Goal: Information Seeking & Learning: Learn about a topic

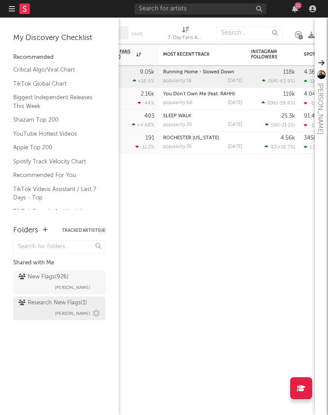
click at [49, 312] on div "Research New Flags ( 1 ) Emeka Obiorah" at bounding box center [59, 308] width 82 height 21
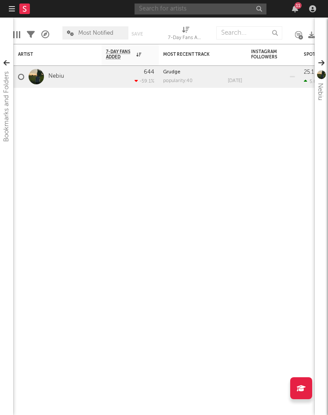
click at [175, 10] on input "text" at bounding box center [201, 9] width 132 height 11
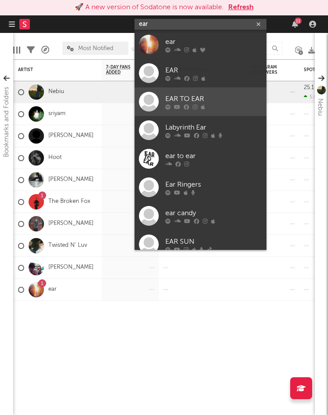
scroll to position [66, 0]
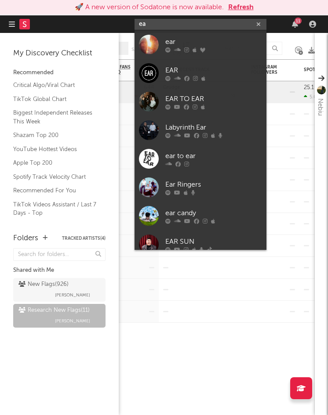
type input "e"
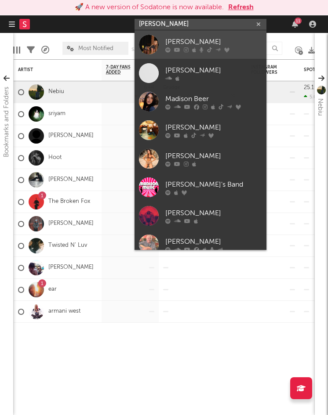
type input "madison b"
click at [165, 44] on div "MADISON B" at bounding box center [213, 41] width 97 height 11
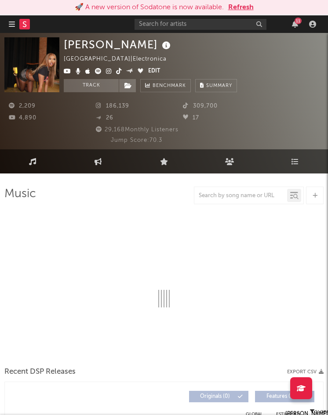
select select "6m"
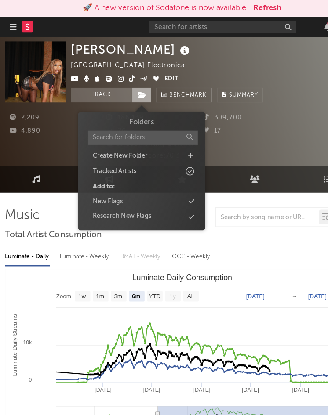
click at [126, 85] on icon at bounding box center [127, 86] width 7 height 6
click at [119, 195] on div "Research New Flags" at bounding box center [110, 195] width 53 height 9
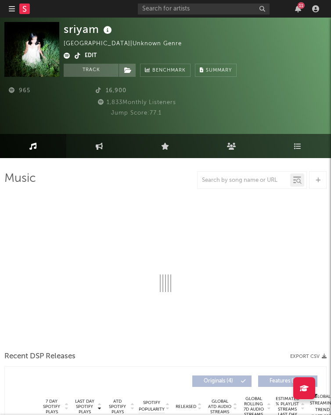
select select "1w"
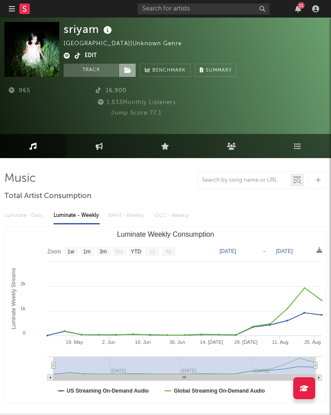
click at [129, 70] on icon at bounding box center [127, 70] width 7 height 6
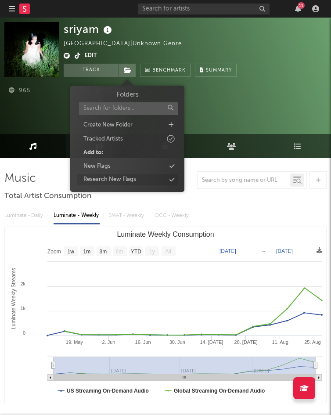
click at [116, 180] on div "Research New Flags" at bounding box center [110, 179] width 53 height 9
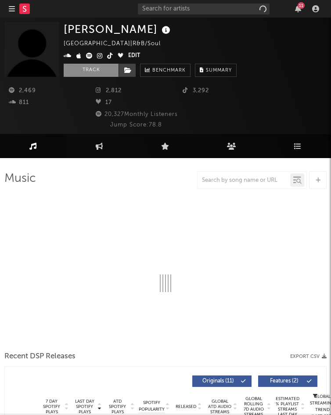
select select "1w"
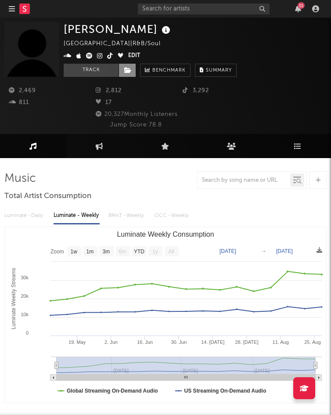
click at [125, 71] on icon at bounding box center [127, 70] width 7 height 6
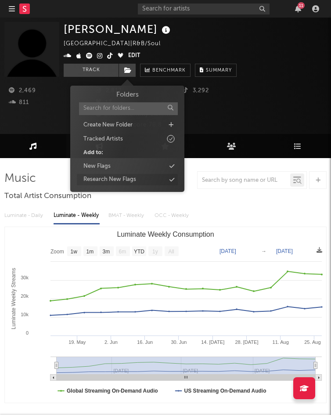
click at [121, 178] on div "Research New Flags" at bounding box center [110, 179] width 53 height 9
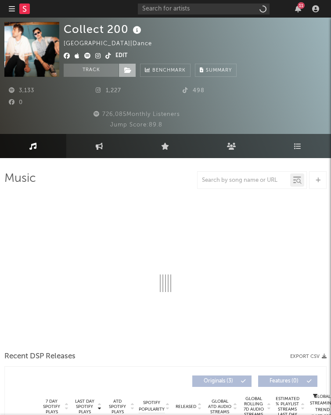
select select "1w"
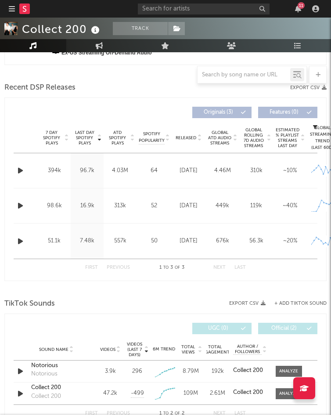
scroll to position [232, 0]
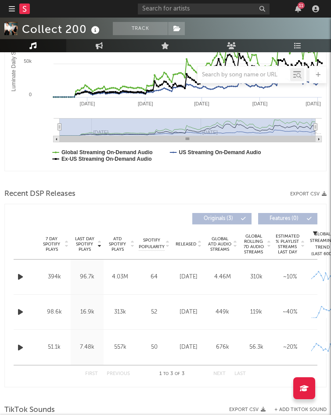
click at [21, 273] on icon "button" at bounding box center [20, 277] width 9 height 11
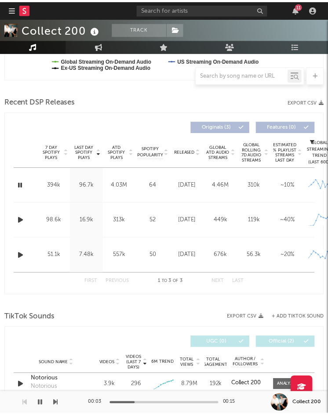
scroll to position [0, 0]
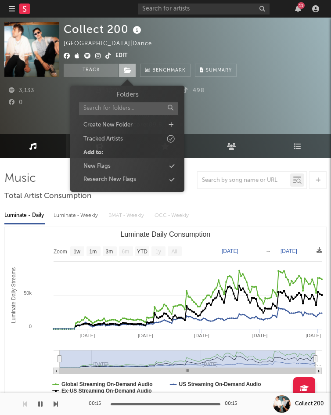
click at [123, 72] on span at bounding box center [128, 70] width 18 height 13
click at [107, 181] on div "Research New Flags" at bounding box center [110, 179] width 53 height 9
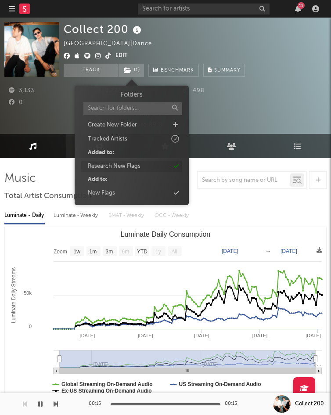
click at [112, 163] on div "Research New Flags" at bounding box center [114, 166] width 53 height 9
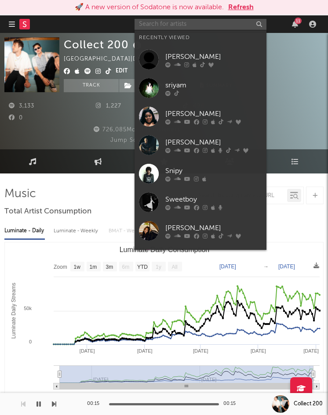
click at [160, 25] on input "text" at bounding box center [201, 24] width 132 height 11
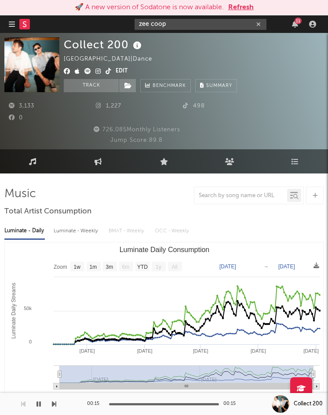
type input "zee coop"
drag, startPoint x: 173, startPoint y: 25, endPoint x: 47, endPoint y: 8, distance: 127.4
type input "nasier"
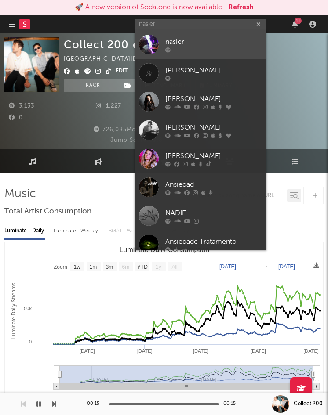
click at [200, 50] on div at bounding box center [213, 49] width 97 height 5
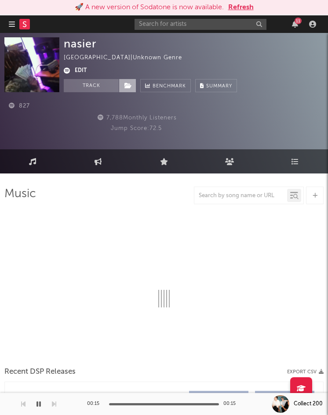
select select "1w"
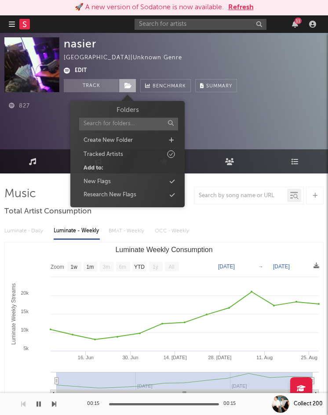
click at [126, 84] on icon at bounding box center [127, 86] width 7 height 6
click at [118, 195] on div "Research New Flags" at bounding box center [110, 195] width 53 height 9
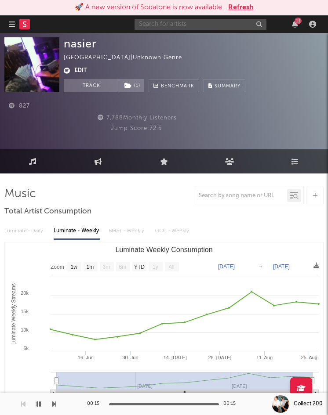
click at [149, 22] on input "text" at bounding box center [201, 24] width 132 height 11
type input "win"
drag, startPoint x: 118, startPoint y: 24, endPoint x: 113, endPoint y: 22, distance: 5.4
click at [113, 22] on nav "Dashboard Discovery Assistant Charts Leads win 11" at bounding box center [164, 24] width 328 height 18
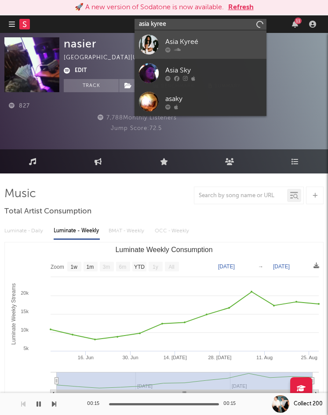
type input "asia kyree"
click at [180, 48] on icon at bounding box center [177, 49] width 7 height 5
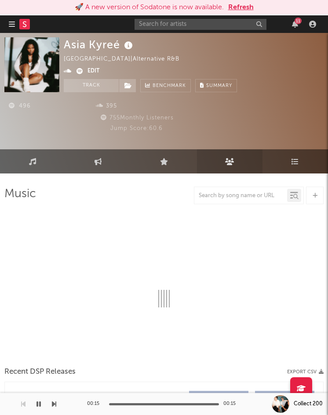
select select "1w"
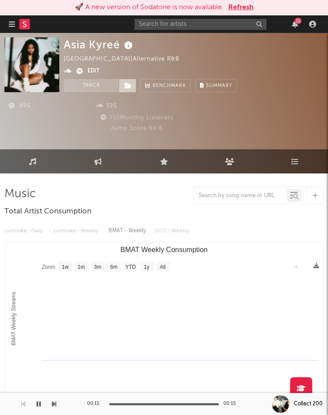
click at [127, 89] on span at bounding box center [128, 85] width 18 height 13
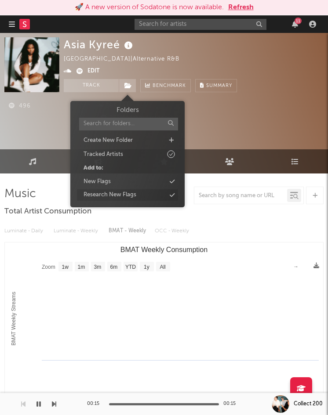
click at [110, 199] on div "Research New Flags" at bounding box center [110, 195] width 53 height 9
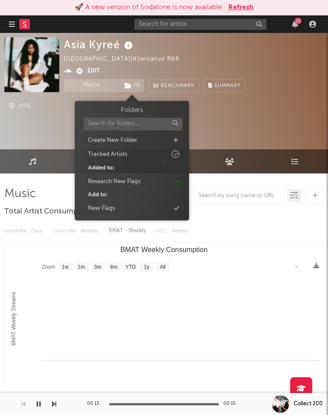
click at [9, 19] on button "button" at bounding box center [12, 24] width 6 height 18
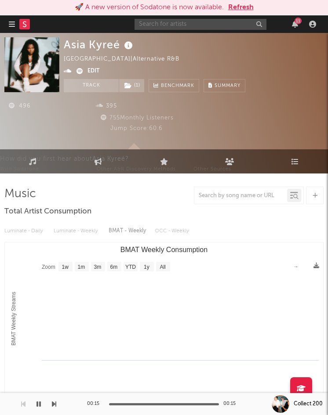
click at [201, 25] on input "text" at bounding box center [201, 24] width 132 height 11
click at [139, 23] on input "kid szn" at bounding box center [201, 24] width 132 height 11
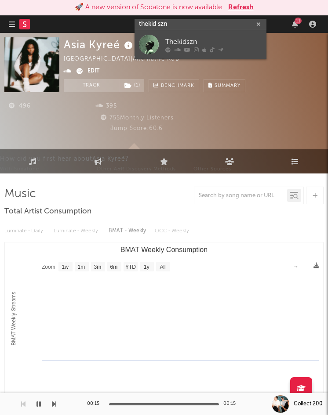
type input "thekid szn"
click at [166, 35] on link "Thekidszn" at bounding box center [201, 44] width 132 height 29
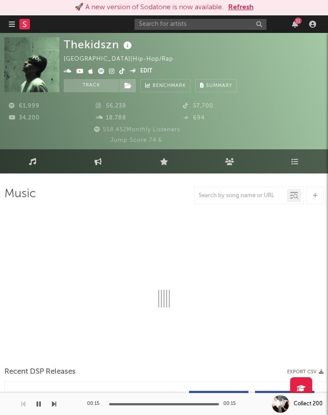
select select "6m"
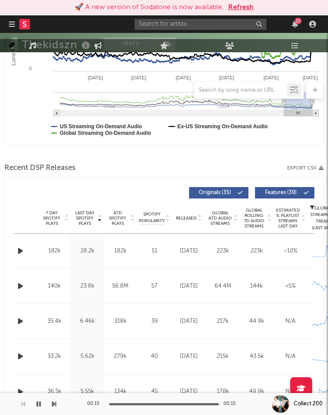
scroll to position [344, 0]
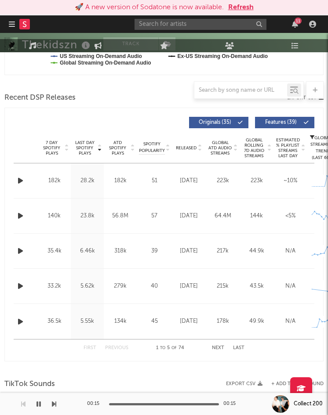
click at [19, 176] on icon "button" at bounding box center [20, 180] width 9 height 11
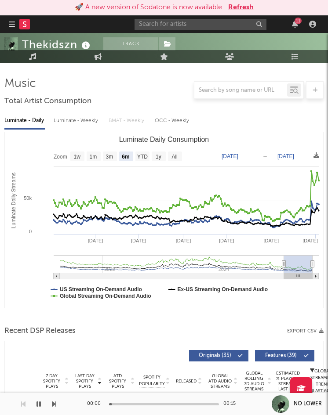
scroll to position [0, 0]
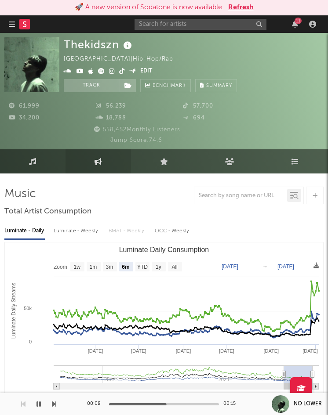
click at [96, 167] on link "Engagement" at bounding box center [97, 161] width 65 height 24
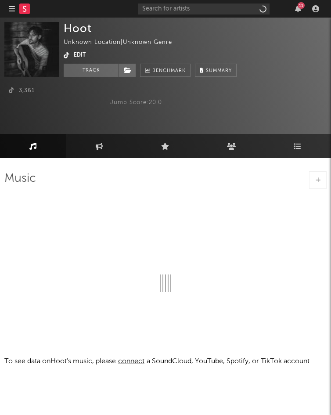
select select "1w"
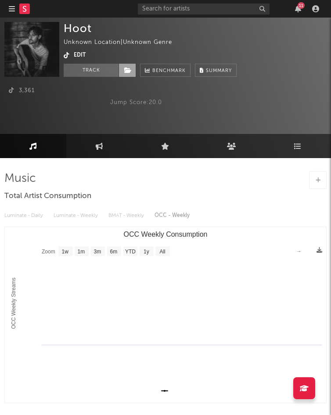
click at [129, 73] on icon at bounding box center [127, 70] width 7 height 6
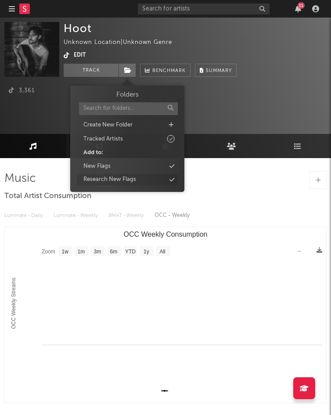
click at [111, 180] on div "Research New Flags" at bounding box center [110, 179] width 53 height 9
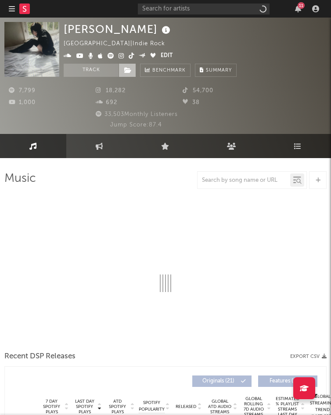
select select "1w"
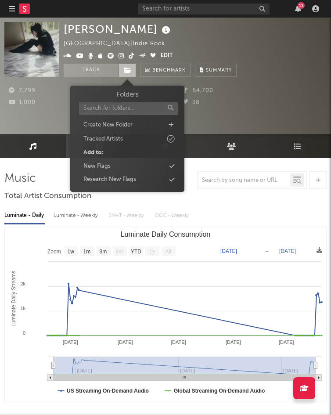
click at [128, 69] on icon at bounding box center [127, 70] width 7 height 6
click at [113, 177] on div "Research New Flags" at bounding box center [110, 179] width 53 height 9
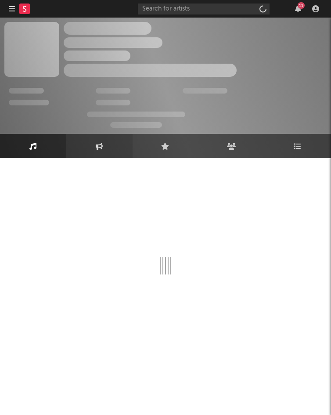
click at [102, 154] on link "Engagement" at bounding box center [99, 146] width 66 height 24
select select "1w"
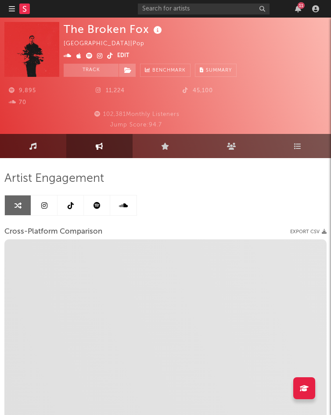
click at [47, 148] on link "Music" at bounding box center [33, 146] width 66 height 24
select select "1w"
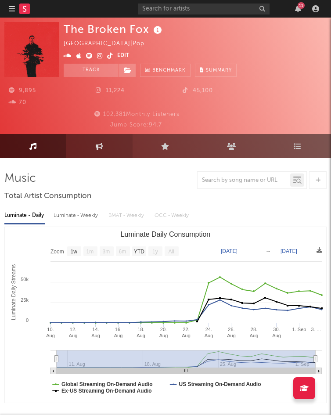
click at [88, 154] on link "Engagement" at bounding box center [99, 146] width 66 height 24
select select "1m"
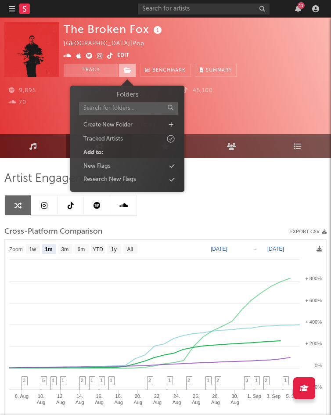
click at [131, 69] on icon at bounding box center [127, 70] width 7 height 6
click at [112, 180] on div "Research New Flags" at bounding box center [110, 179] width 53 height 9
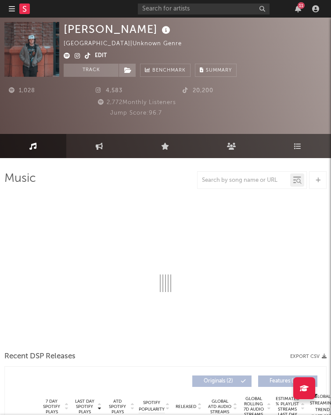
select select "1w"
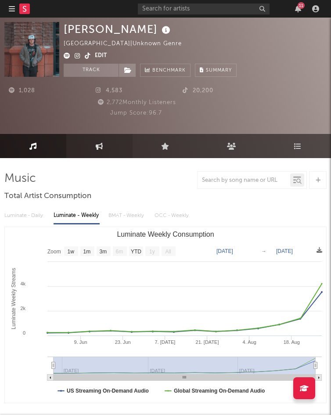
click at [99, 149] on icon at bounding box center [99, 146] width 7 height 7
select select "1w"
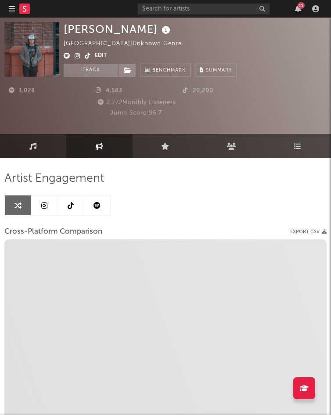
select select "1m"
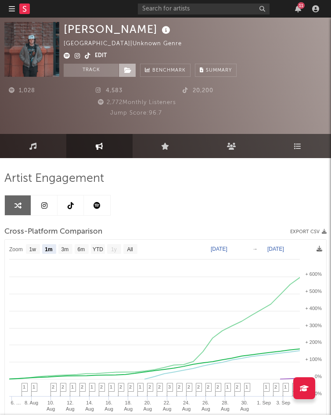
click at [126, 74] on span at bounding box center [128, 70] width 18 height 13
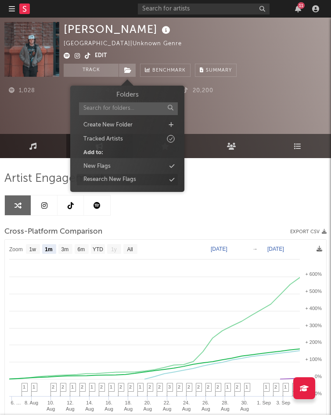
click at [122, 180] on div "Research New Flags" at bounding box center [110, 179] width 53 height 9
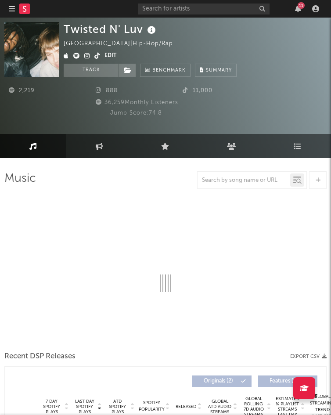
select select "1w"
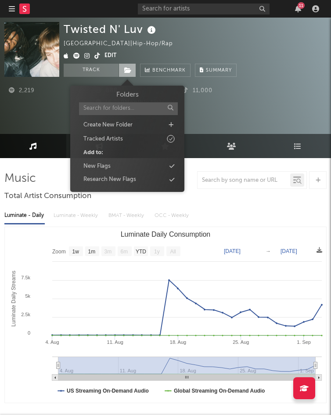
click at [125, 72] on icon at bounding box center [127, 70] width 7 height 6
click at [123, 178] on div "Research New Flags" at bounding box center [110, 179] width 53 height 9
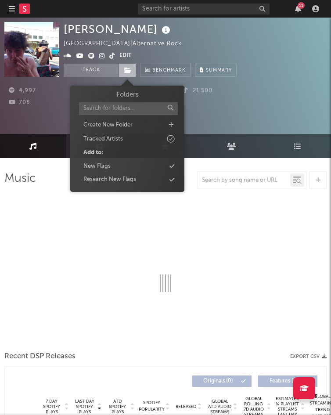
click at [127, 71] on icon at bounding box center [127, 70] width 7 height 6
select select "6m"
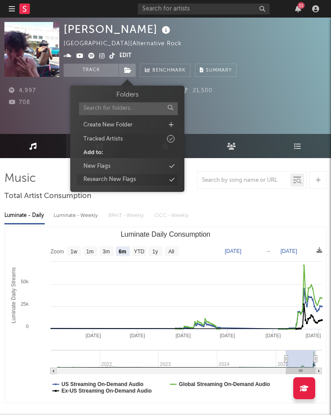
click at [119, 177] on div "Research New Flags" at bounding box center [110, 179] width 53 height 9
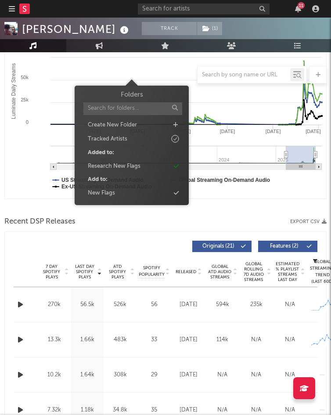
scroll to position [208, 0]
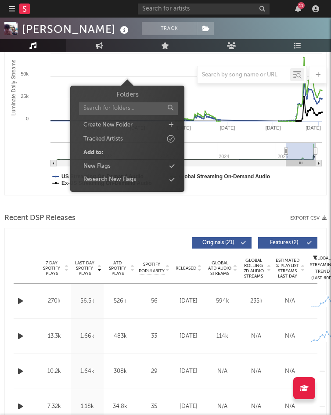
click at [22, 296] on icon "button" at bounding box center [20, 301] width 9 height 11
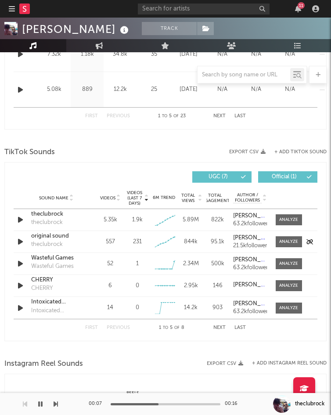
scroll to position [562, 0]
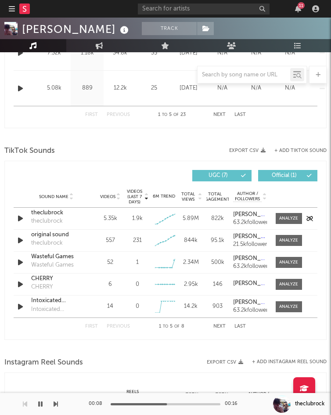
click at [24, 218] on icon "button" at bounding box center [20, 218] width 9 height 11
click at [24, 218] on icon "button" at bounding box center [20, 218] width 8 height 11
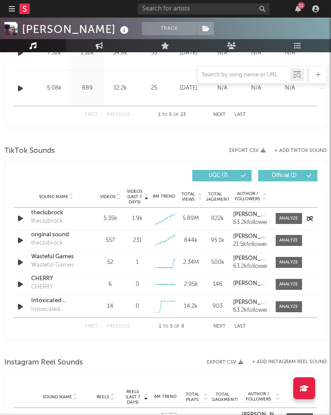
click at [24, 218] on icon "button" at bounding box center [20, 218] width 9 height 11
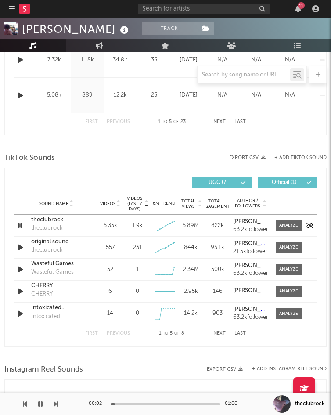
scroll to position [552, 0]
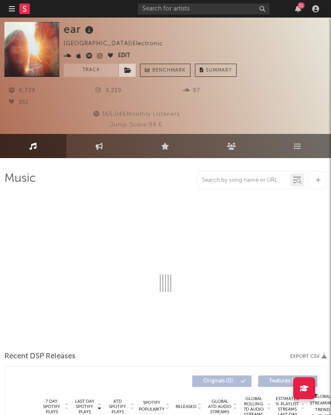
select select "1w"
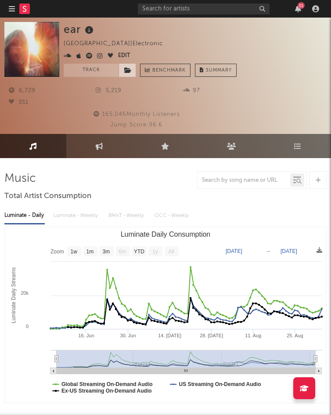
click at [122, 71] on span at bounding box center [128, 70] width 18 height 13
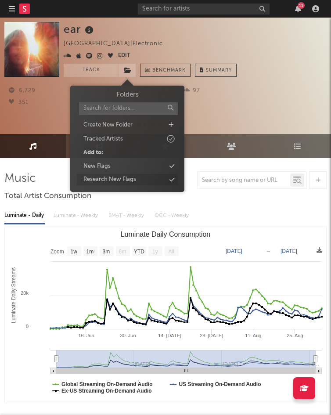
click at [120, 182] on div "Research New Flags" at bounding box center [110, 179] width 53 height 9
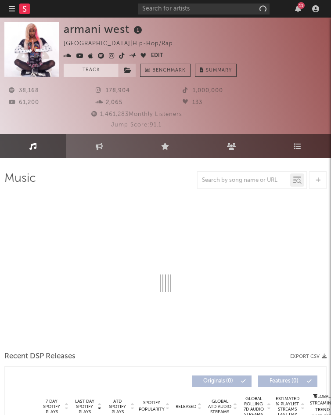
select select "6m"
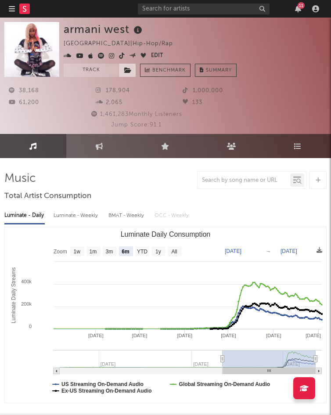
click at [123, 69] on span at bounding box center [128, 70] width 18 height 13
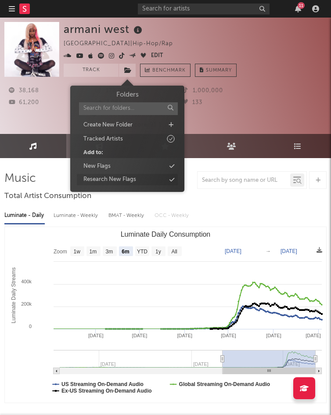
click at [117, 178] on div "Research New Flags" at bounding box center [110, 179] width 53 height 9
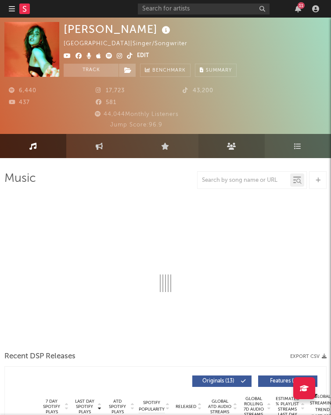
select select "6m"
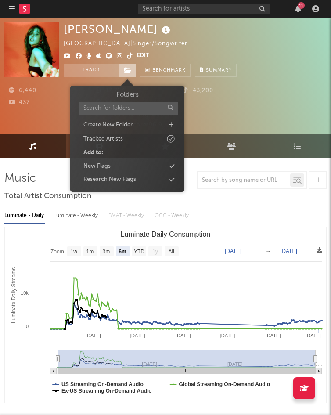
click at [124, 69] on icon at bounding box center [127, 70] width 7 height 6
click at [127, 180] on div "Research New Flags" at bounding box center [110, 179] width 53 height 9
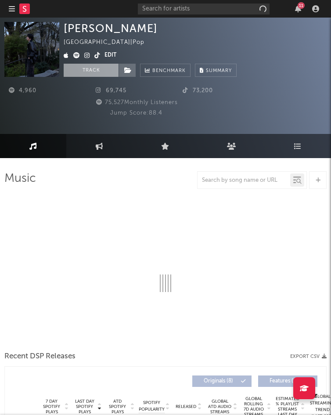
select select "1w"
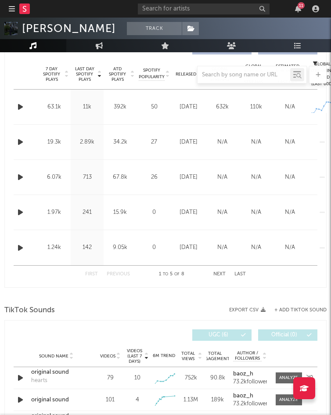
scroll to position [391, 0]
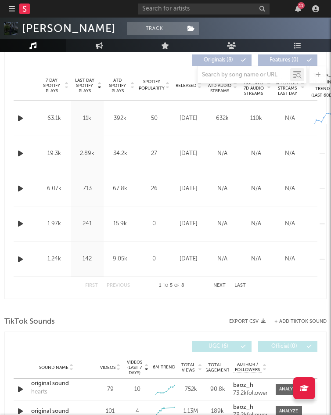
click at [17, 121] on icon "button" at bounding box center [20, 118] width 9 height 11
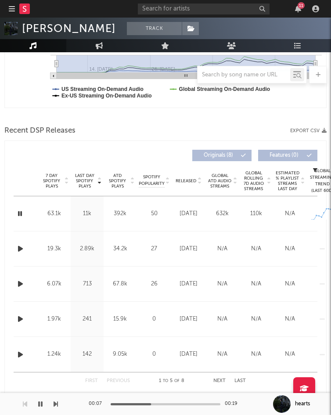
scroll to position [0, 0]
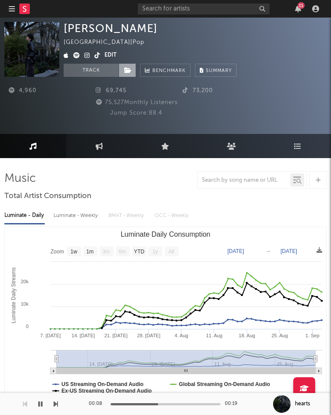
click at [127, 72] on icon at bounding box center [127, 70] width 7 height 6
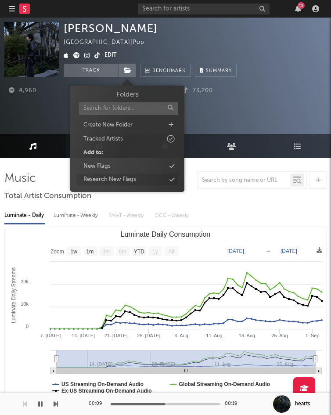
click at [125, 178] on div "Research New Flags" at bounding box center [110, 179] width 53 height 9
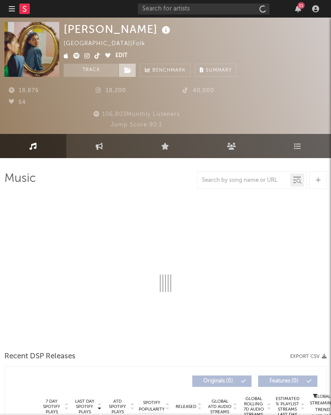
click at [127, 71] on icon at bounding box center [127, 70] width 7 height 6
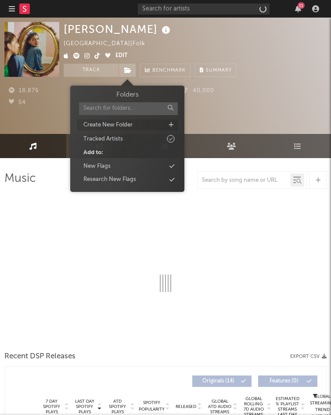
select select "6m"
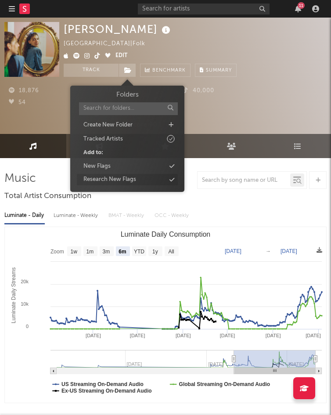
click at [109, 179] on div "Research New Flags" at bounding box center [110, 179] width 53 height 9
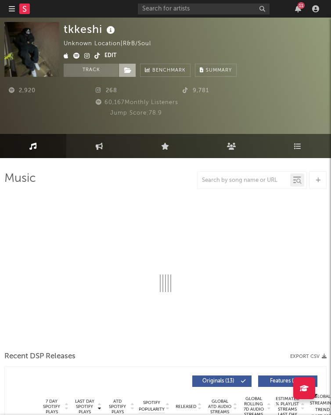
select select "1w"
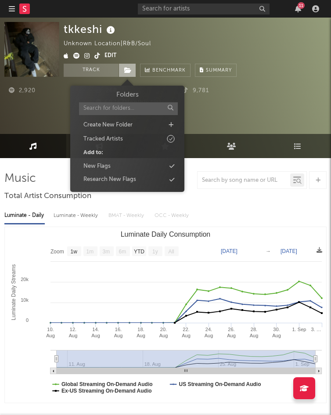
click at [123, 73] on span at bounding box center [128, 70] width 18 height 13
click at [131, 181] on div "Research New Flags" at bounding box center [110, 179] width 53 height 9
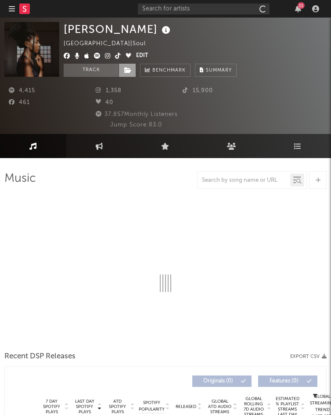
select select "1w"
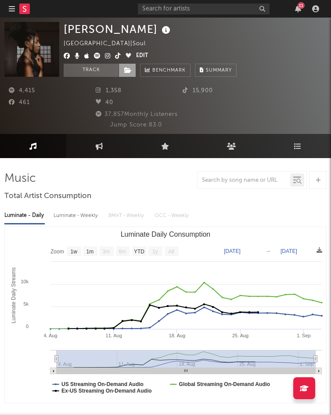
click at [126, 72] on icon at bounding box center [127, 70] width 7 height 6
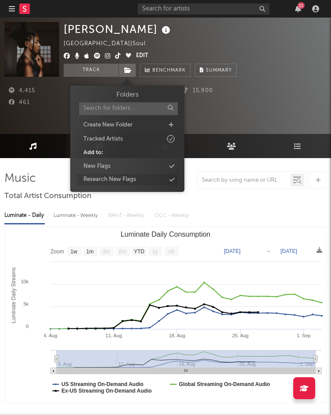
click at [131, 181] on div "Research New Flags" at bounding box center [110, 179] width 53 height 9
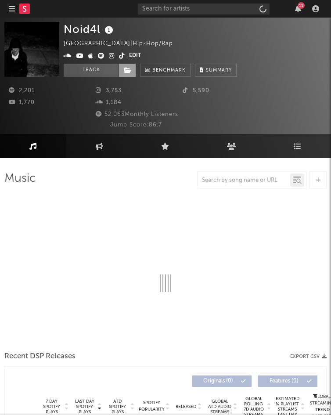
select select "6m"
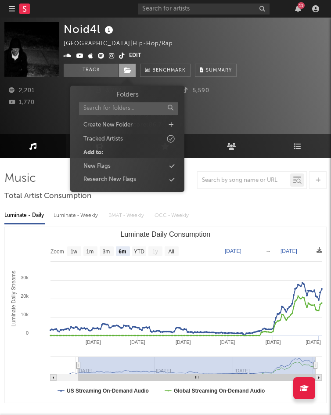
click at [122, 74] on span at bounding box center [128, 70] width 18 height 13
click at [121, 178] on div "Research New Flags" at bounding box center [110, 179] width 53 height 9
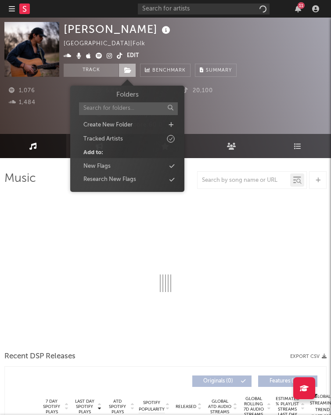
click at [135, 71] on span at bounding box center [128, 70] width 18 height 13
select select "1w"
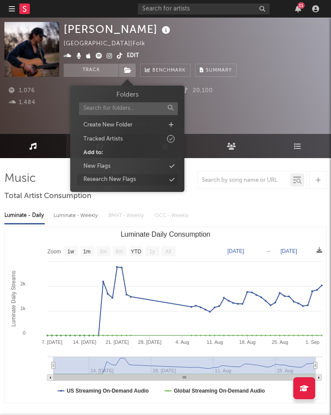
click at [132, 178] on div "Research New Flags" at bounding box center [110, 179] width 53 height 9
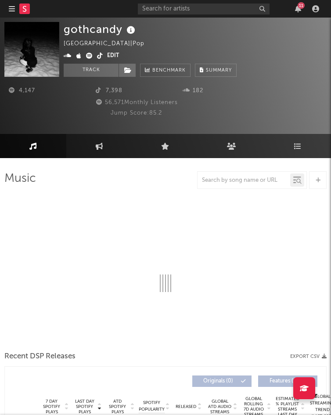
select select "6m"
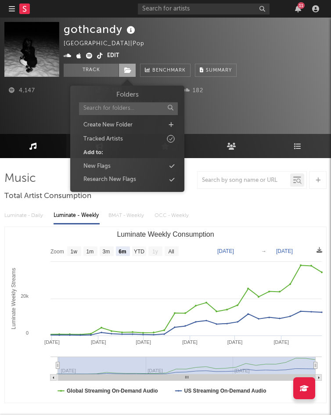
click at [123, 74] on span at bounding box center [128, 70] width 18 height 13
click at [122, 180] on div "Research New Flags" at bounding box center [110, 179] width 53 height 9
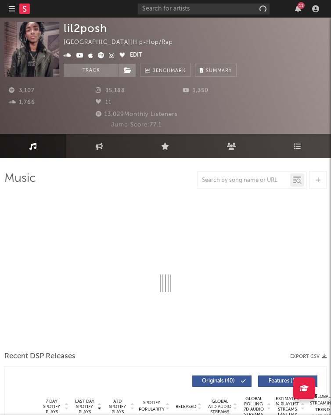
click at [125, 77] on div "3,107 15,188 1,350 1,766 11 13,029 Monthly Listeners Jump Score: 77.1" at bounding box center [165, 103] width 323 height 53
select select "6m"
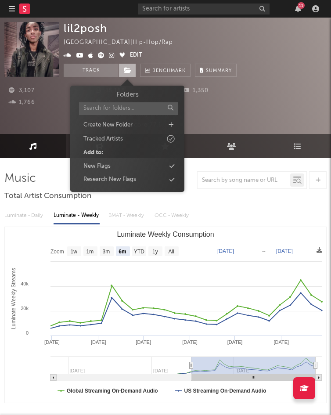
click at [125, 75] on span at bounding box center [128, 70] width 18 height 13
click at [139, 182] on div "Research New Flags" at bounding box center [127, 179] width 101 height 11
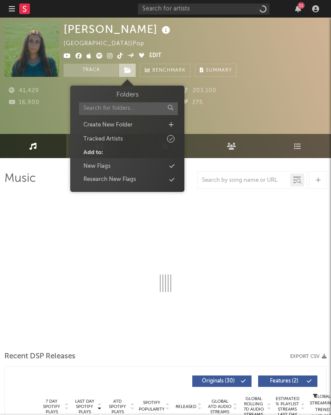
click at [122, 72] on span at bounding box center [128, 70] width 18 height 13
select select "6m"
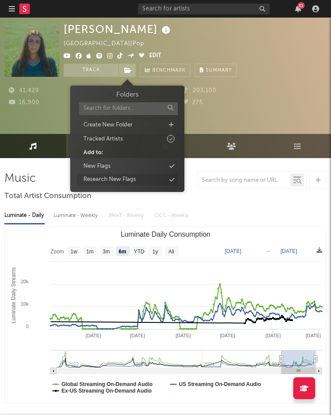
click at [117, 179] on div "Research New Flags" at bounding box center [110, 179] width 53 height 9
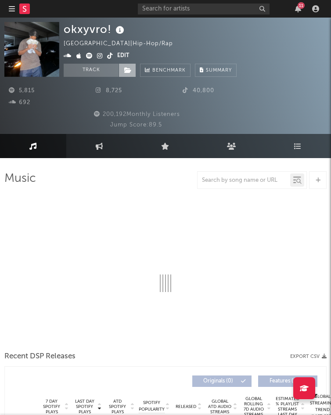
select select "1w"
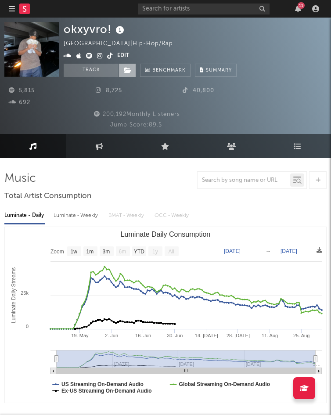
click at [130, 69] on icon at bounding box center [127, 70] width 7 height 6
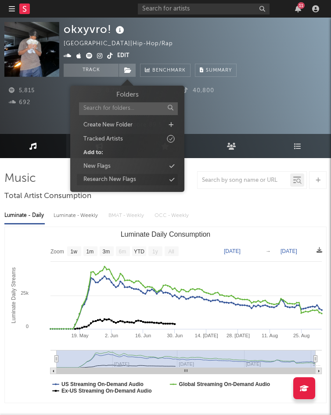
click at [128, 178] on div "Research New Flags" at bounding box center [110, 179] width 53 height 9
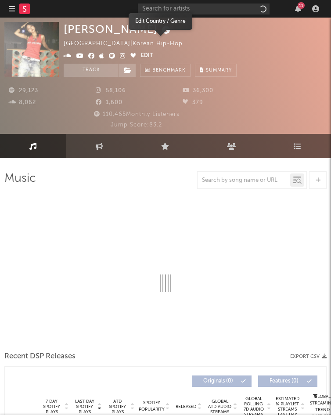
select select "6m"
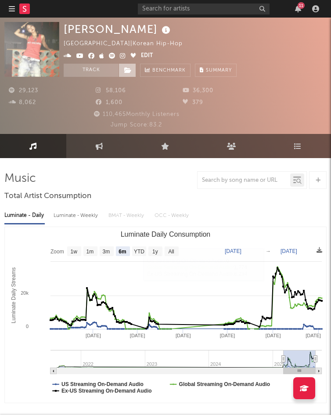
click at [129, 73] on span at bounding box center [128, 70] width 18 height 13
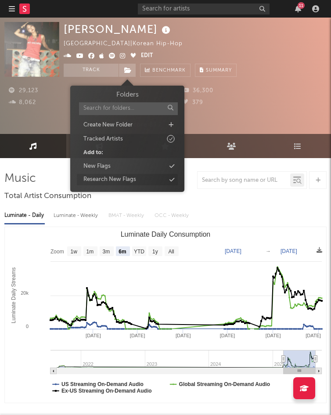
click at [131, 179] on div "Research New Flags" at bounding box center [110, 179] width 53 height 9
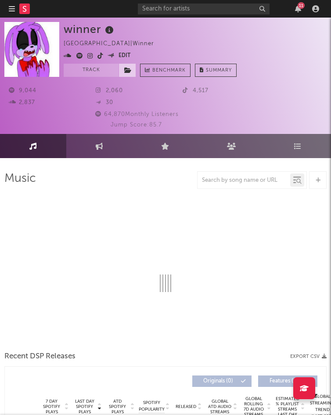
select select "6m"
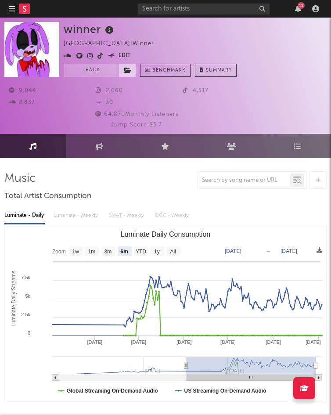
click at [121, 69] on span at bounding box center [128, 70] width 18 height 13
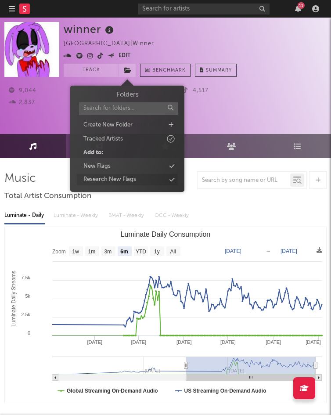
click at [116, 176] on div "Research New Flags" at bounding box center [110, 179] width 53 height 9
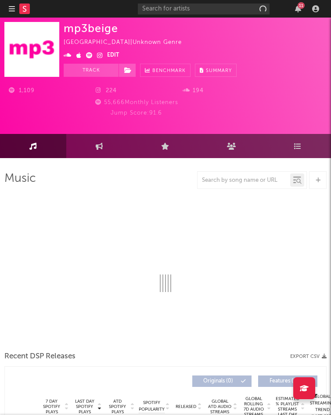
select select "1w"
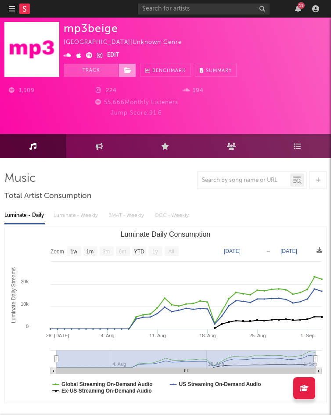
click at [128, 72] on icon at bounding box center [127, 70] width 7 height 6
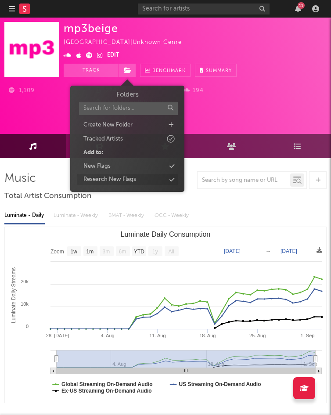
click at [121, 182] on div "Research New Flags" at bounding box center [110, 179] width 53 height 9
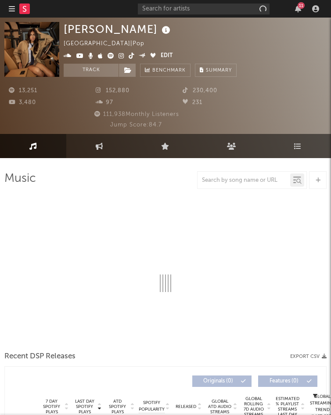
select select "6m"
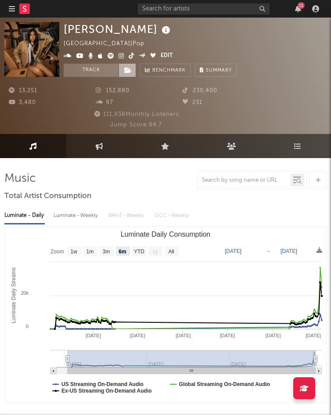
click at [128, 69] on icon at bounding box center [127, 70] width 7 height 6
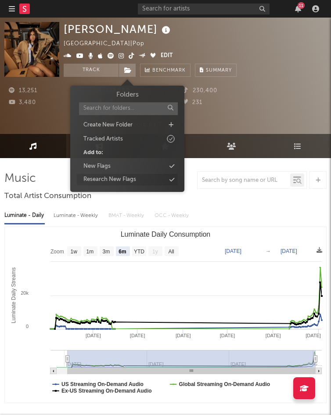
click at [120, 181] on div "Research New Flags" at bounding box center [110, 179] width 53 height 9
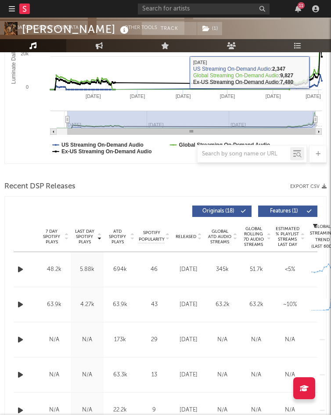
scroll to position [250, 0]
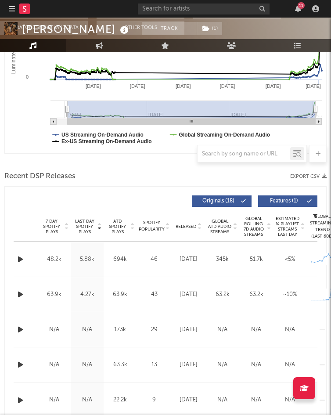
click at [22, 258] on icon "button" at bounding box center [20, 259] width 9 height 11
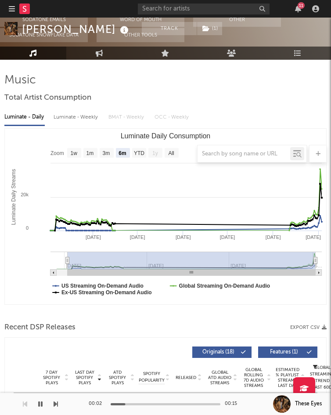
scroll to position [0, 0]
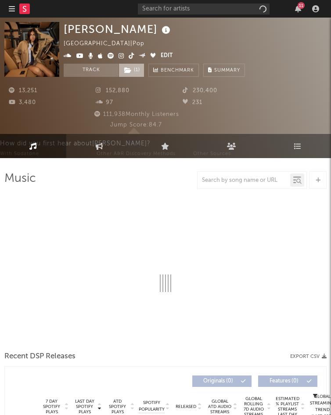
select select "6m"
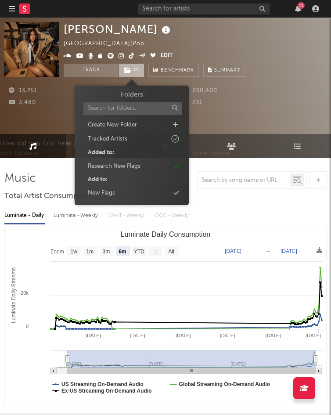
click at [129, 72] on icon at bounding box center [127, 70] width 7 height 6
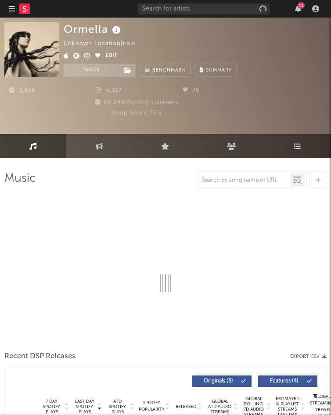
select select "6m"
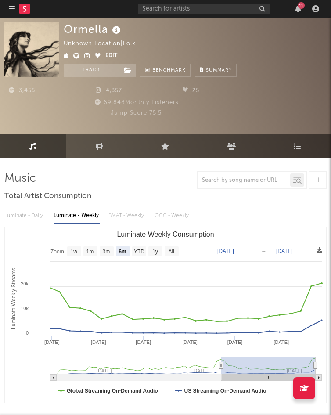
click at [126, 63] on div "Ormella Unknown Location | Folk Edit Track Benchmark Summary" at bounding box center [150, 49] width 173 height 55
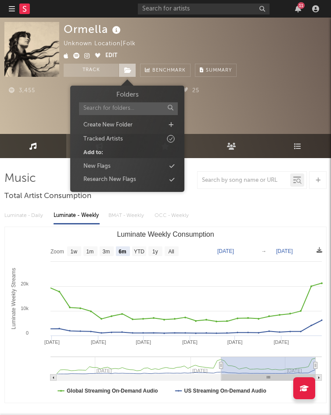
click at [128, 70] on icon at bounding box center [127, 70] width 7 height 6
click at [127, 178] on div "Research New Flags" at bounding box center [110, 179] width 53 height 9
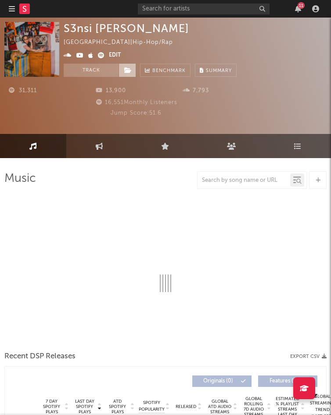
click at [127, 73] on span at bounding box center [128, 70] width 18 height 13
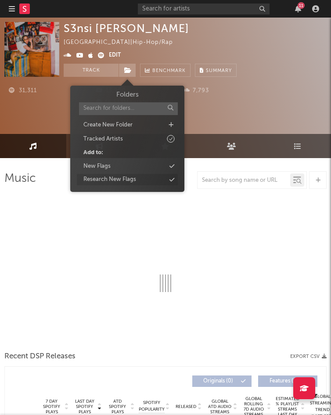
click at [122, 178] on div "Research New Flags" at bounding box center [110, 179] width 53 height 9
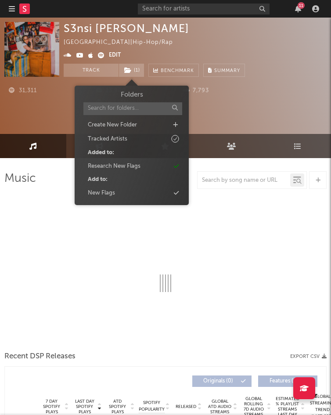
select select "6m"
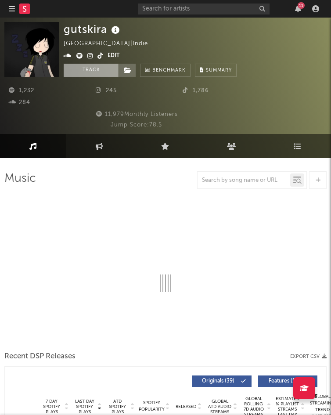
select select "6m"
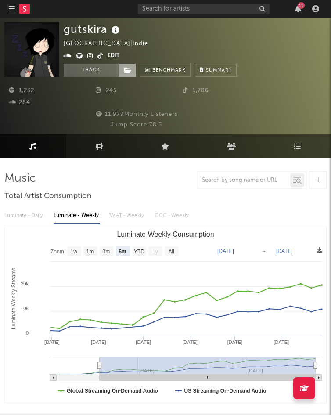
click at [129, 73] on icon at bounding box center [127, 70] width 7 height 6
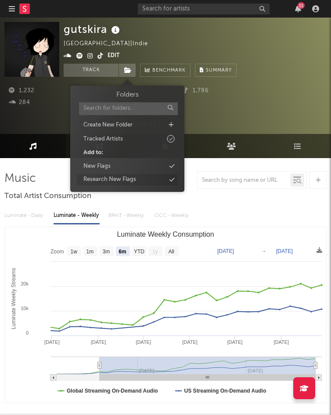
click at [111, 178] on div "Research New Flags" at bounding box center [110, 179] width 53 height 9
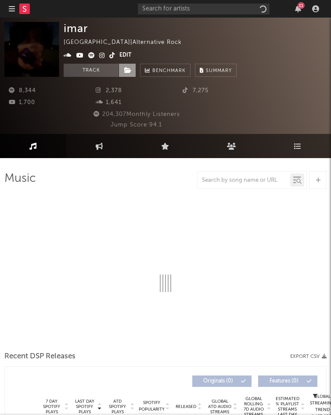
select select "6m"
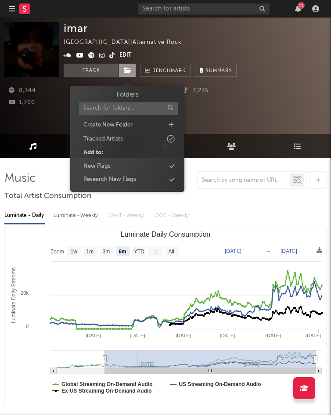
click at [128, 70] on icon at bounding box center [127, 70] width 7 height 6
click at [127, 180] on div "Research New Flags" at bounding box center [110, 179] width 53 height 9
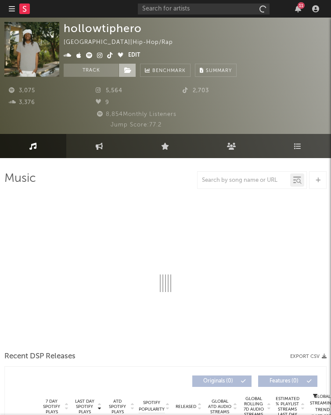
click at [134, 71] on span at bounding box center [128, 70] width 18 height 13
select select "6m"
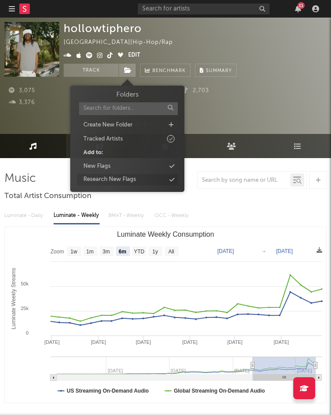
click at [116, 181] on div "Research New Flags" at bounding box center [110, 179] width 53 height 9
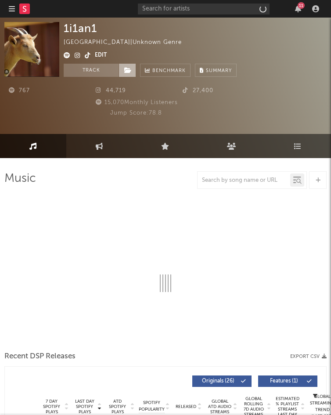
select select "1w"
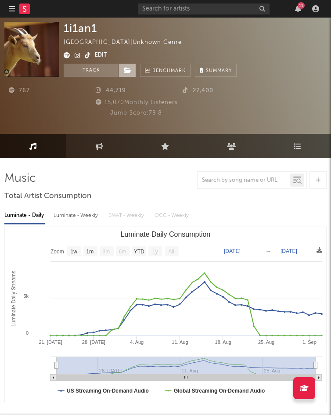
click at [125, 70] on icon at bounding box center [127, 70] width 7 height 6
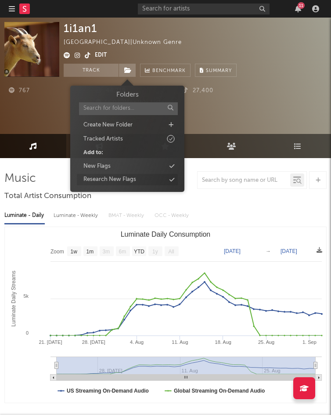
click at [116, 178] on div "Research New Flags" at bounding box center [110, 179] width 53 height 9
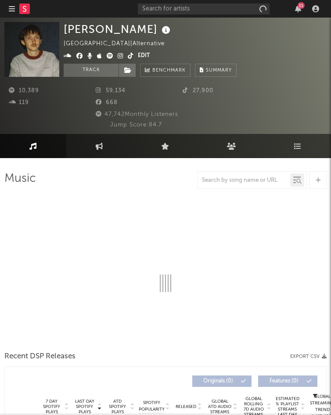
select select "6m"
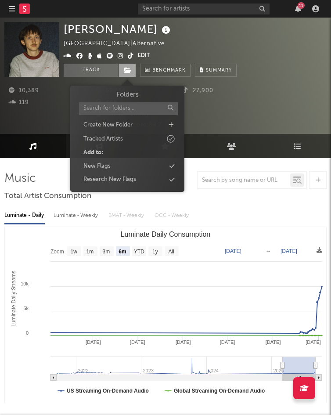
click at [131, 67] on span at bounding box center [128, 70] width 18 height 13
click at [136, 177] on div "Research New Flags" at bounding box center [110, 179] width 53 height 9
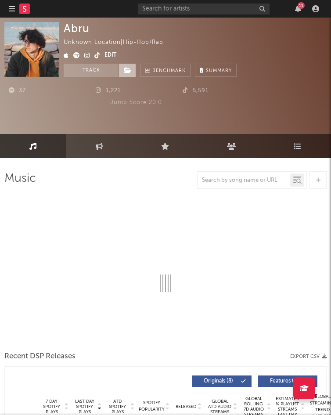
select select "1w"
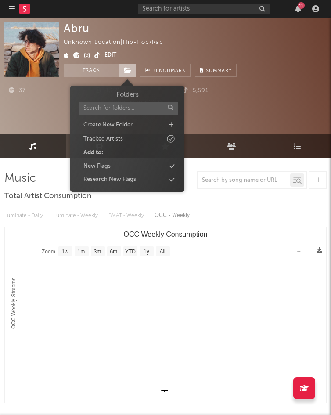
click at [127, 73] on icon at bounding box center [127, 70] width 7 height 6
click at [112, 179] on div "Research New Flags" at bounding box center [110, 179] width 53 height 9
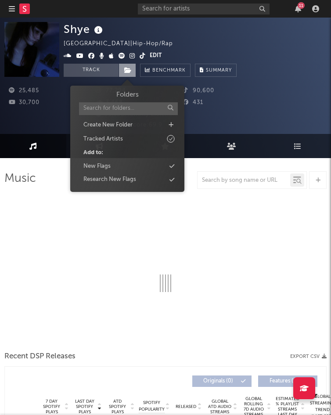
click at [125, 70] on icon at bounding box center [127, 70] width 7 height 6
select select "6m"
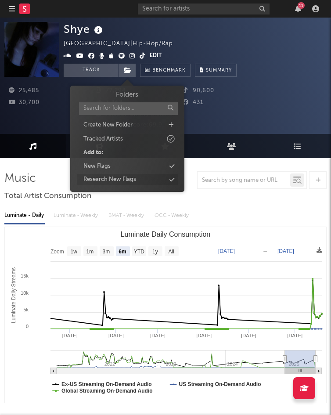
click at [129, 179] on div "Research New Flags" at bounding box center [110, 179] width 53 height 9
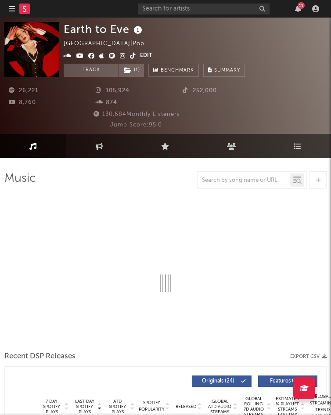
select select "6m"
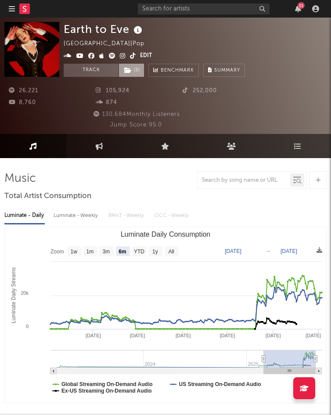
click at [137, 76] on span "( 1 )" at bounding box center [132, 70] width 26 height 13
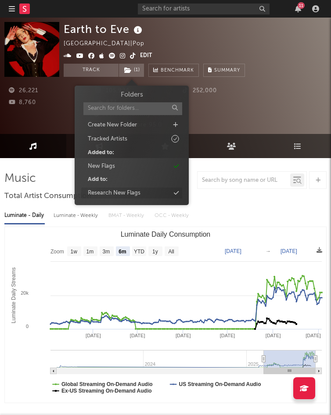
click at [120, 195] on div "Research New Flags" at bounding box center [114, 193] width 53 height 9
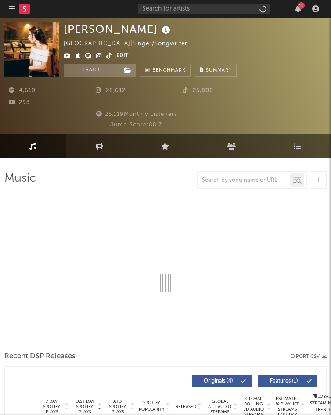
select select "1w"
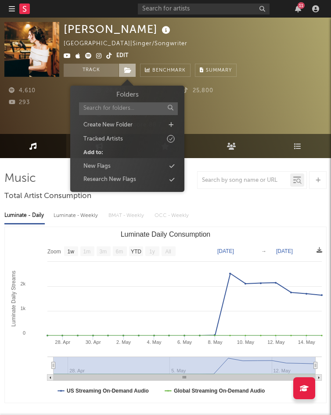
click at [126, 76] on span at bounding box center [128, 70] width 18 height 13
click at [133, 177] on div "Research New Flags" at bounding box center [110, 179] width 53 height 9
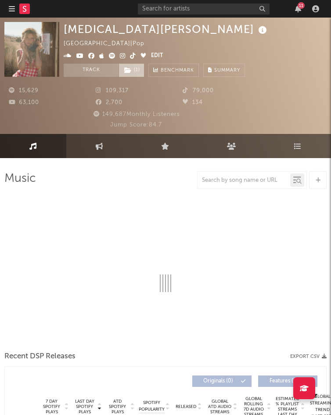
select select "1w"
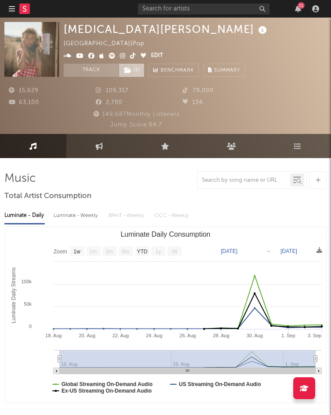
click at [130, 71] on icon at bounding box center [127, 70] width 7 height 6
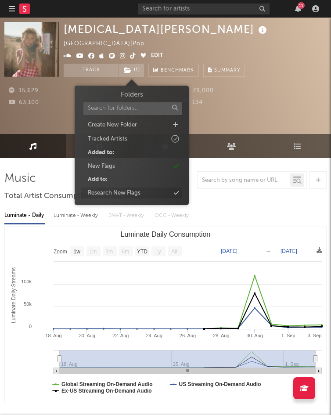
click at [129, 192] on div "Research New Flags" at bounding box center [114, 193] width 53 height 9
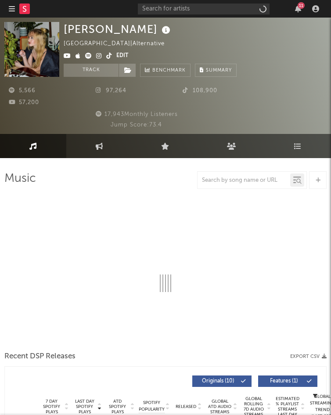
select select "1w"
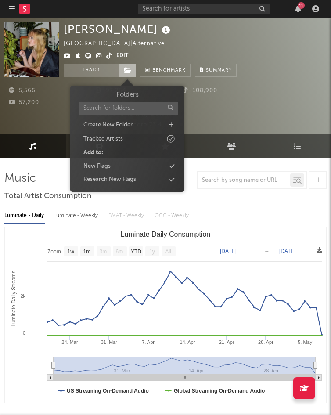
click at [130, 70] on icon at bounding box center [127, 70] width 7 height 6
click at [137, 178] on div "Research New Flags" at bounding box center [127, 179] width 101 height 11
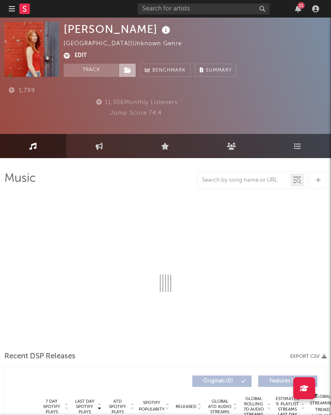
click at [126, 71] on icon at bounding box center [127, 70] width 7 height 6
select select "1w"
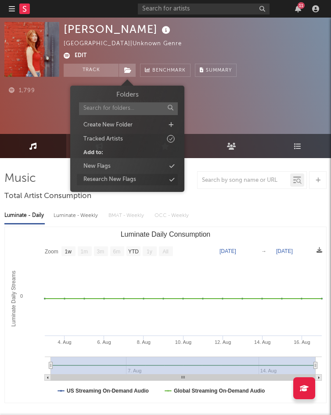
click at [132, 180] on div "Research New Flags" at bounding box center [110, 179] width 53 height 9
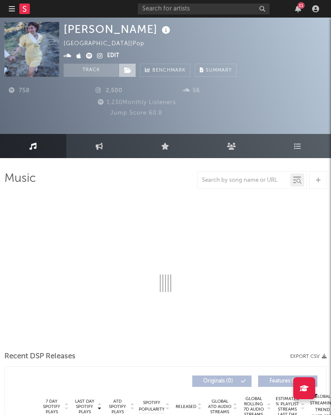
select select "6m"
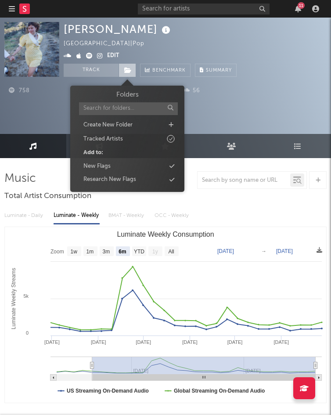
click at [125, 73] on icon at bounding box center [127, 70] width 7 height 6
click at [107, 179] on div "Research New Flags" at bounding box center [110, 179] width 53 height 9
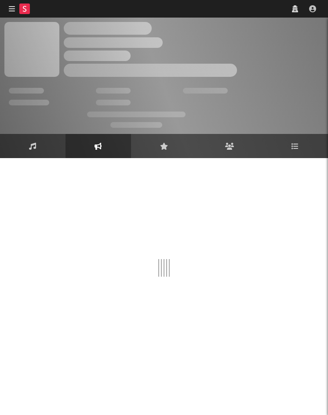
select select "1w"
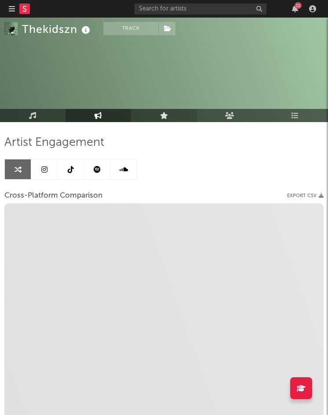
scroll to position [37, 0]
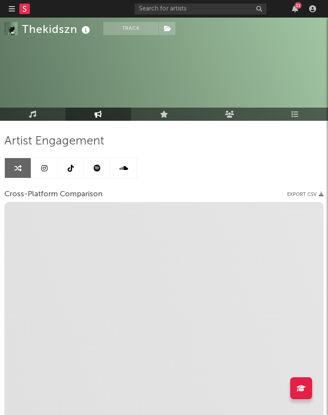
select select "1m"
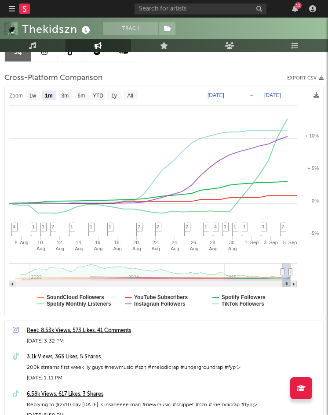
scroll to position [0, 0]
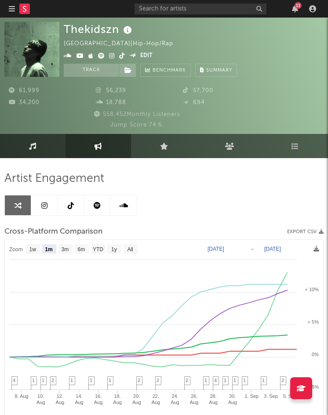
click at [30, 148] on icon at bounding box center [32, 146] width 7 height 7
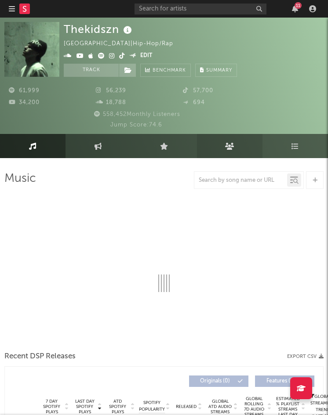
click at [224, 149] on link "Audience" at bounding box center [229, 146] width 65 height 24
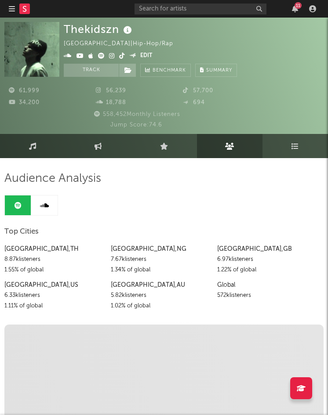
click at [287, 148] on link "Playlists/Charts" at bounding box center [294, 146] width 65 height 24
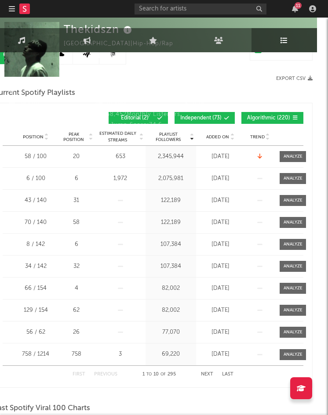
scroll to position [0, 11]
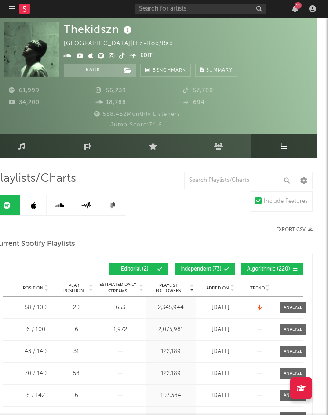
click at [144, 54] on button "Edit" at bounding box center [146, 56] width 12 height 11
click at [149, 55] on div "× Update Accounts Add, remove, or edit links to accounts, then click 'Update' a…" at bounding box center [164, 207] width 328 height 415
click at [207, 145] on link "Audience" at bounding box center [218, 146] width 65 height 24
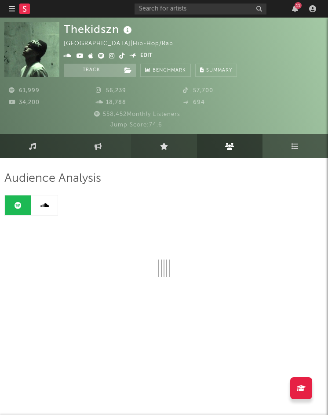
click at [160, 151] on link "Live" at bounding box center [163, 146] width 65 height 24
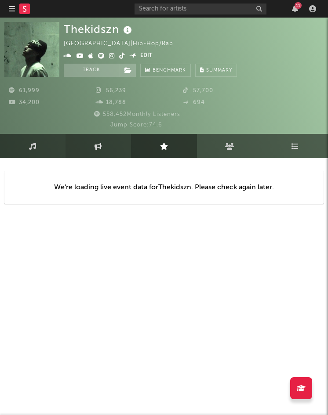
click at [108, 151] on link "Engagement" at bounding box center [97, 146] width 65 height 24
select select "1w"
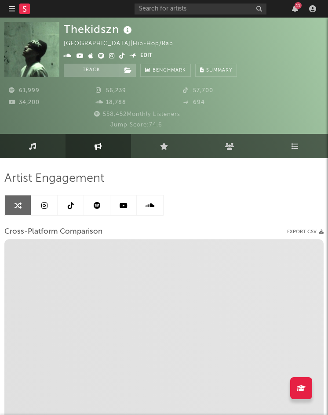
click at [37, 152] on link "Music" at bounding box center [32, 146] width 65 height 24
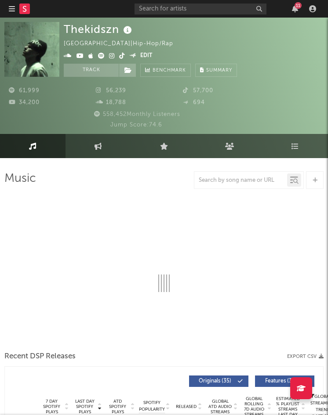
select select "6m"
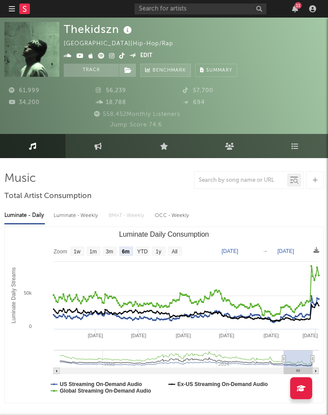
click at [174, 64] on link "Benchmark" at bounding box center [165, 70] width 51 height 13
select select "1m"
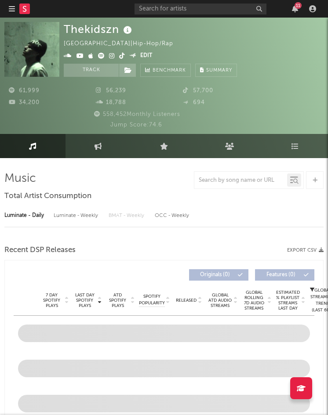
select select "6m"
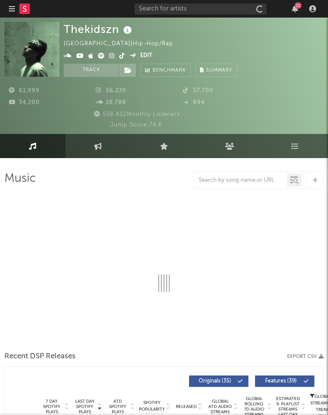
select select "6m"
